Goal: Communication & Community: Ask a question

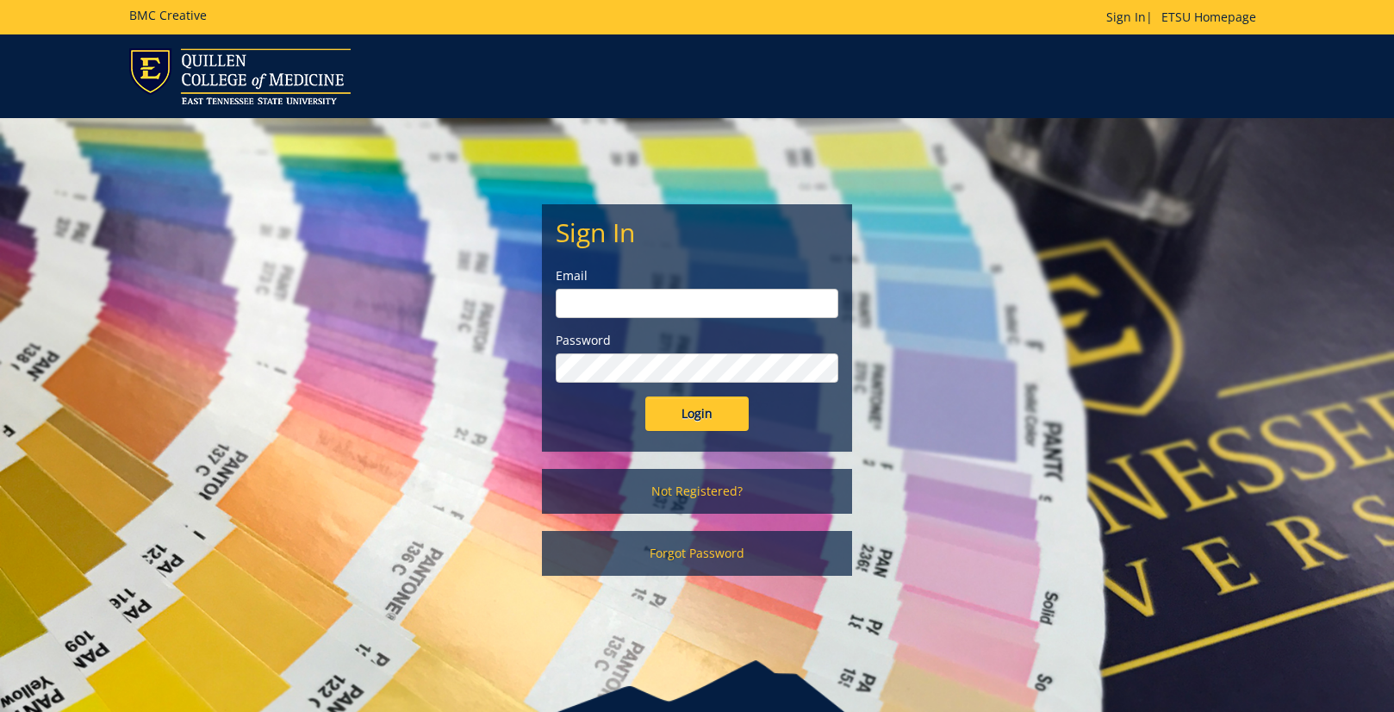
click at [604, 309] on input "email" at bounding box center [697, 303] width 283 height 29
type input "[EMAIL_ADDRESS][DOMAIN_NAME]"
click at [645, 396] on input "Login" at bounding box center [696, 413] width 103 height 34
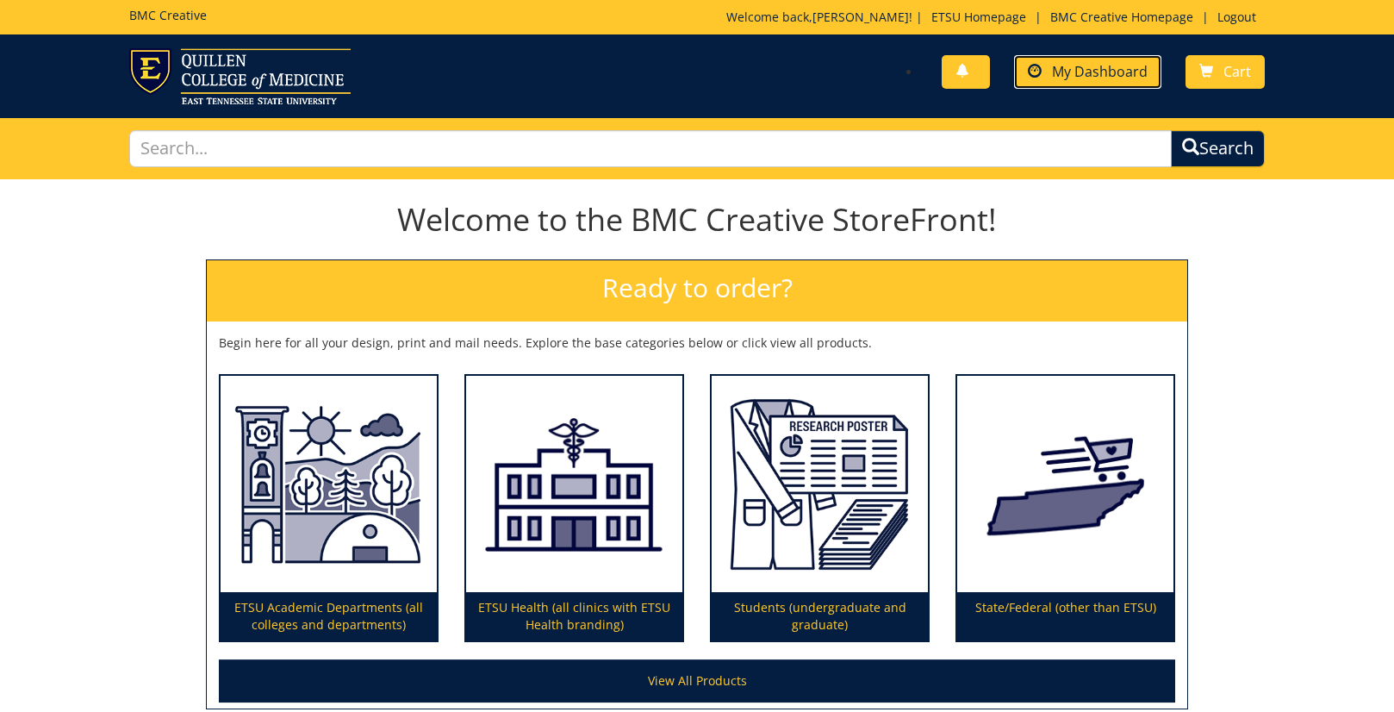
click at [1049, 74] on link "My Dashboard" at bounding box center [1087, 72] width 147 height 34
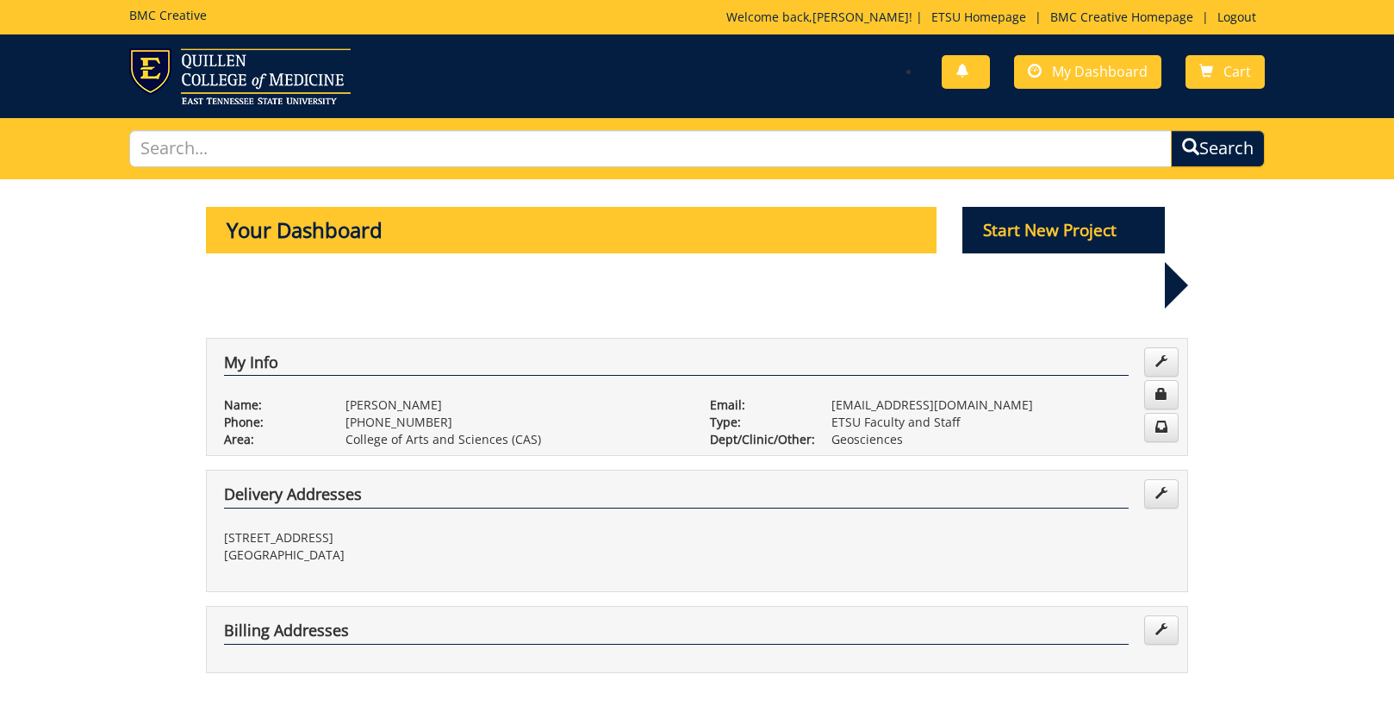
scroll to position [258, 0]
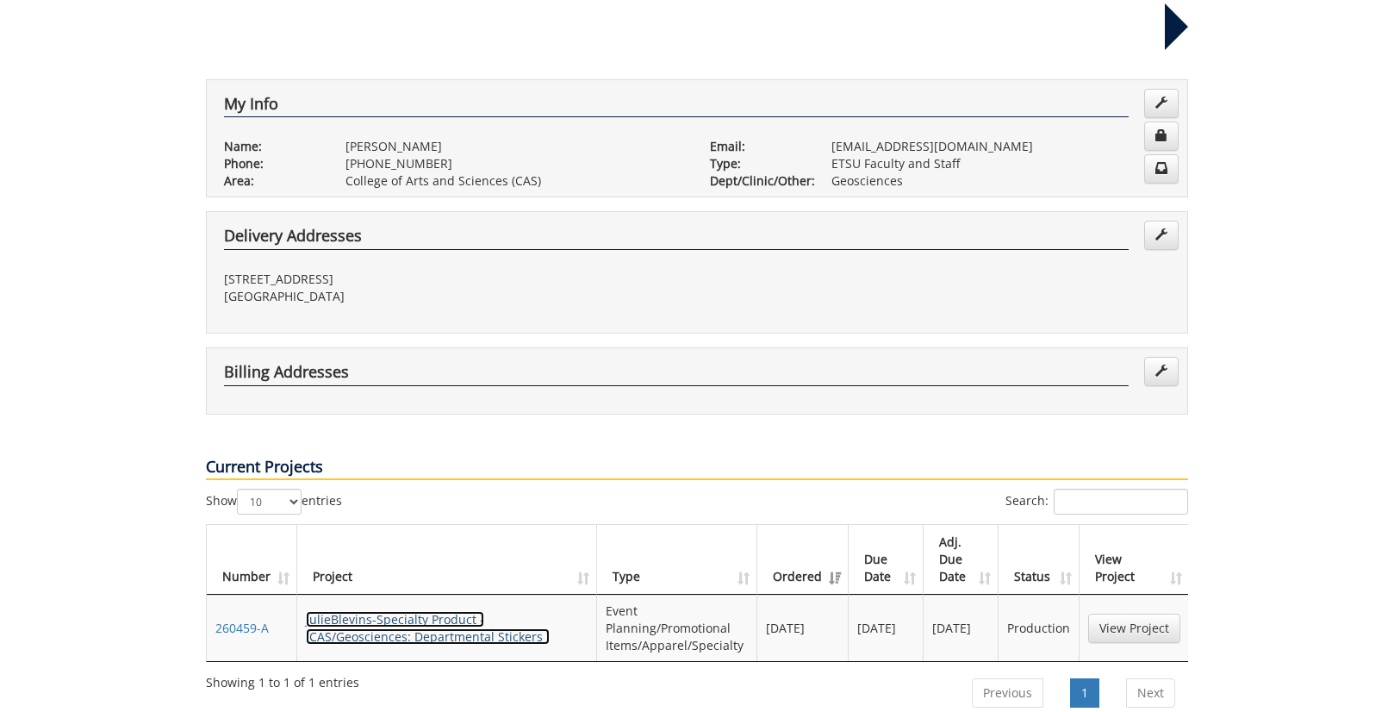
click at [399, 611] on link "JulieBlevins-Specialty Product - (CAS/Geosciences: Departmental Stickers )" at bounding box center [428, 628] width 244 height 34
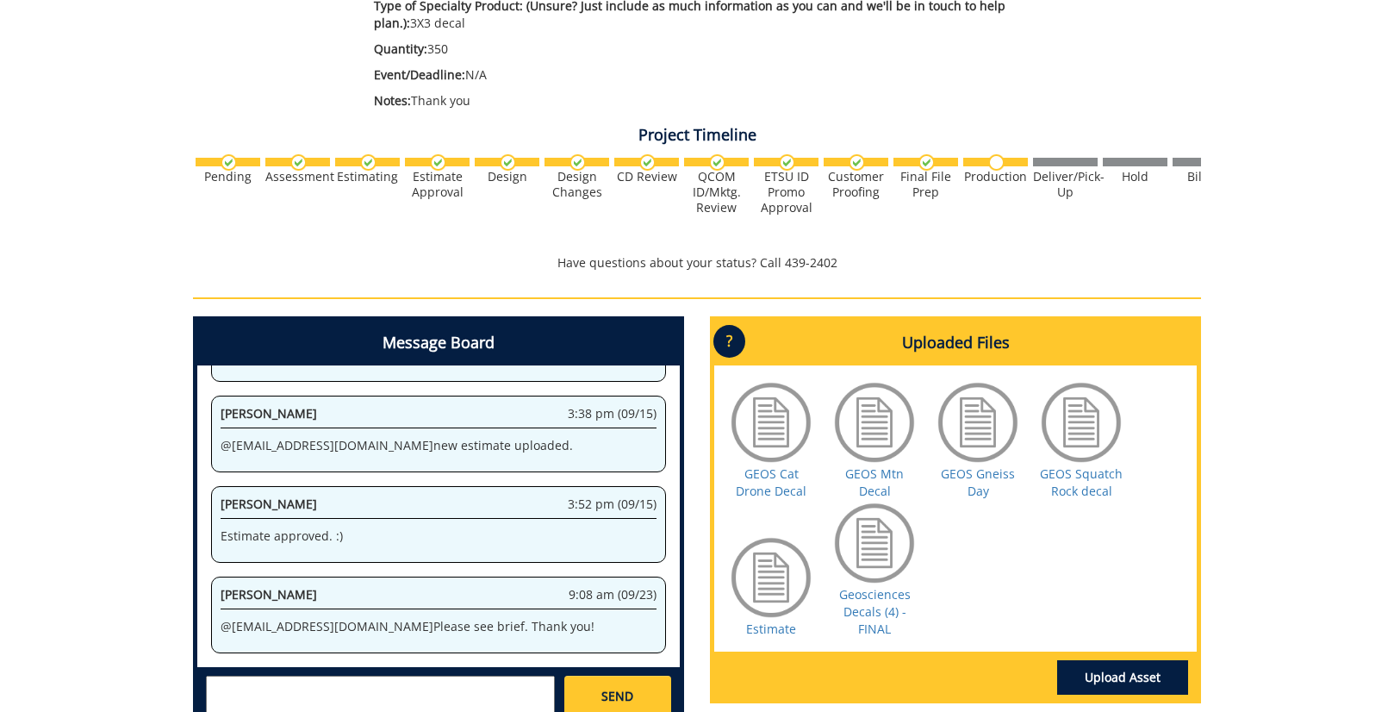
scroll to position [628, 0]
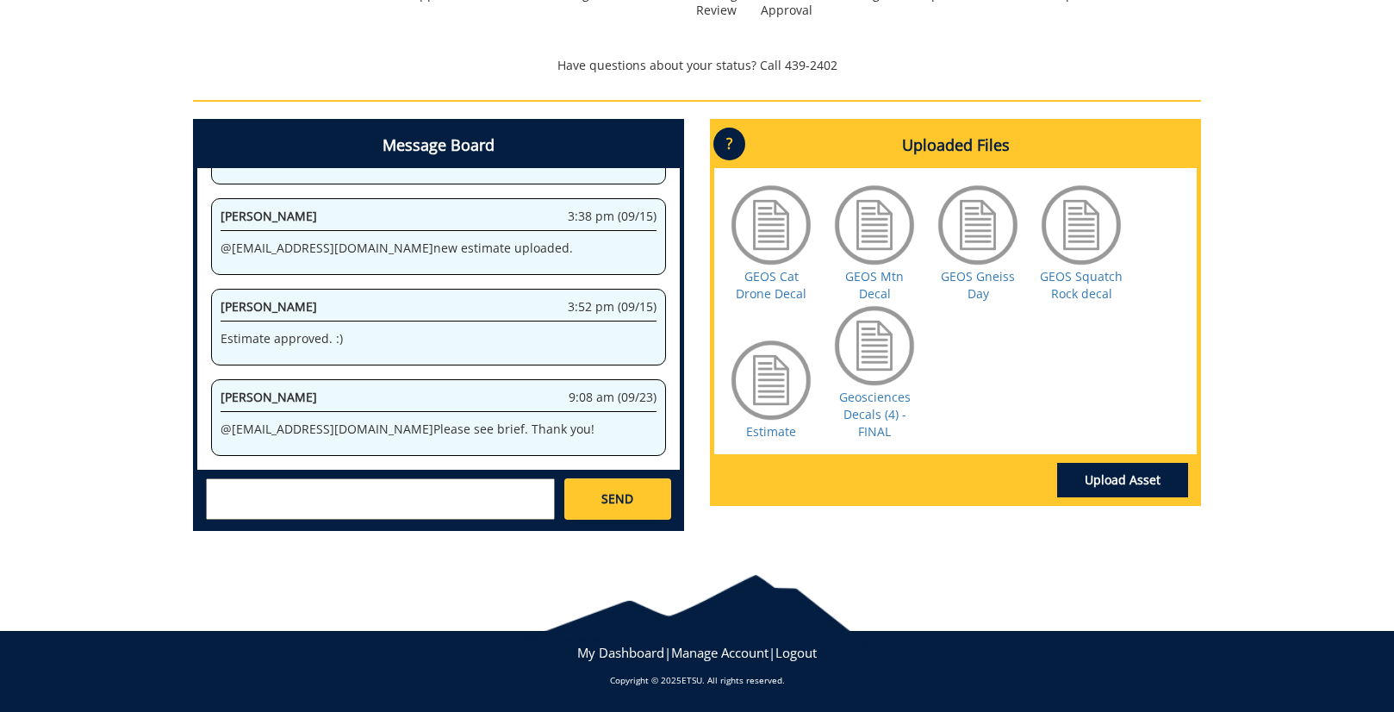
click at [270, 491] on textarea at bounding box center [380, 498] width 349 height 41
type textarea "Hello. Would it be possible to have these decals in time for the October 18th O…"
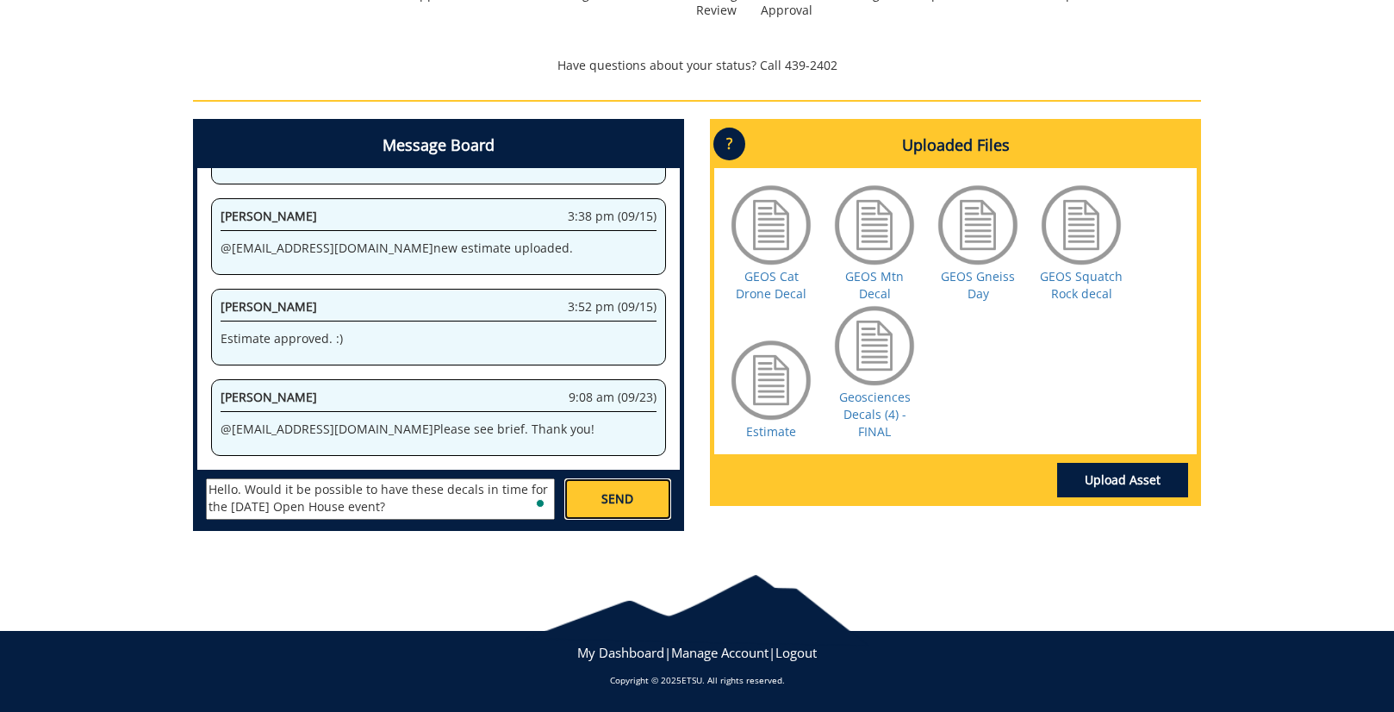
click at [625, 498] on span "SEND" at bounding box center [617, 498] width 32 height 17
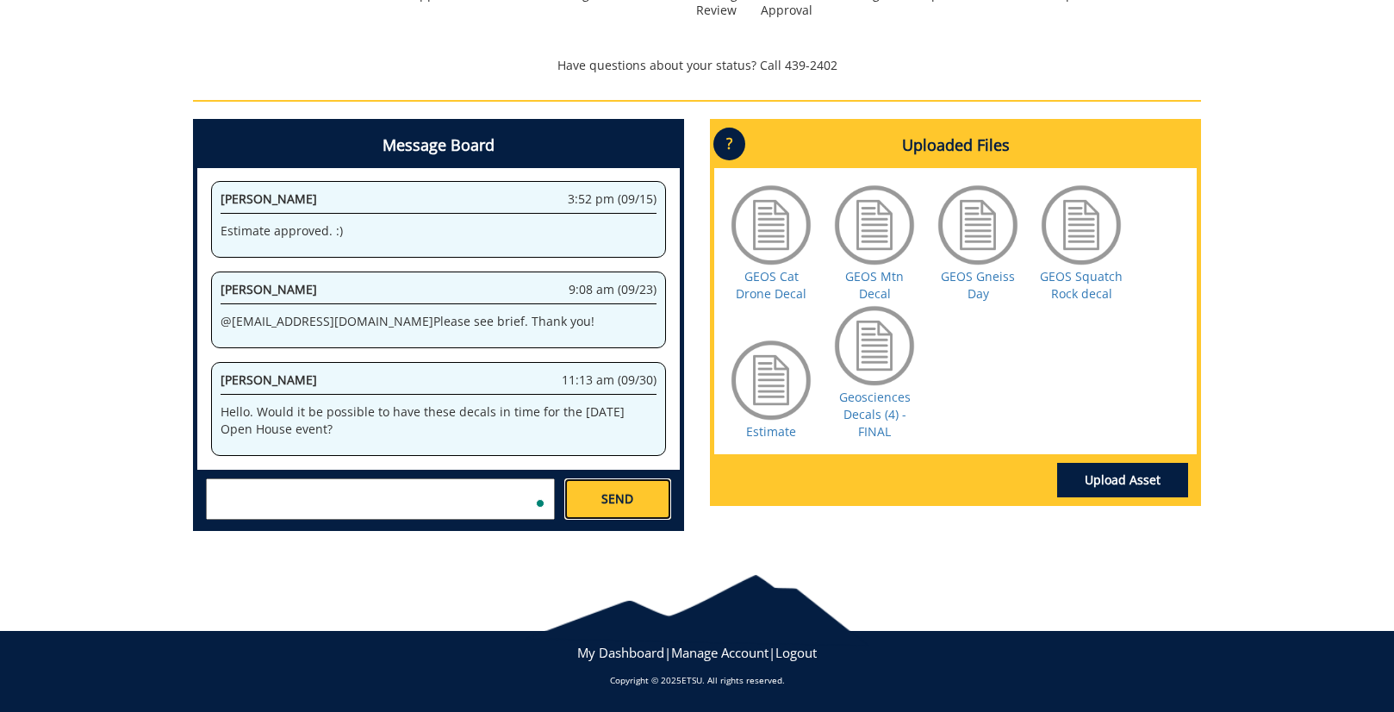
scroll to position [2568, 0]
click at [876, 406] on link "Geosciences Decals (4) - FINAL" at bounding box center [874, 413] width 71 height 51
